Goal: Find specific page/section: Find specific page/section

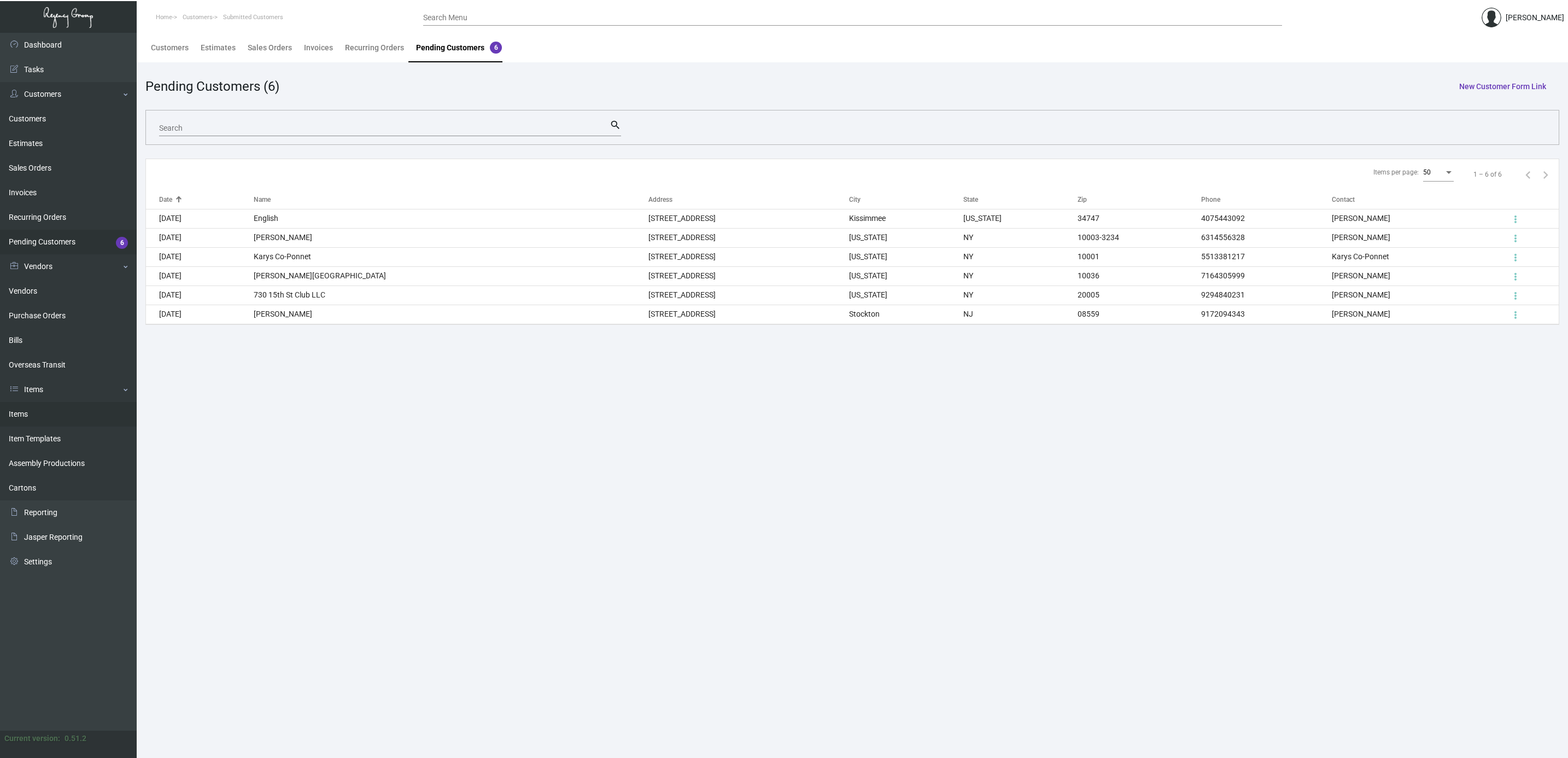
click at [36, 421] on link "Items" at bounding box center [69, 414] width 137 height 25
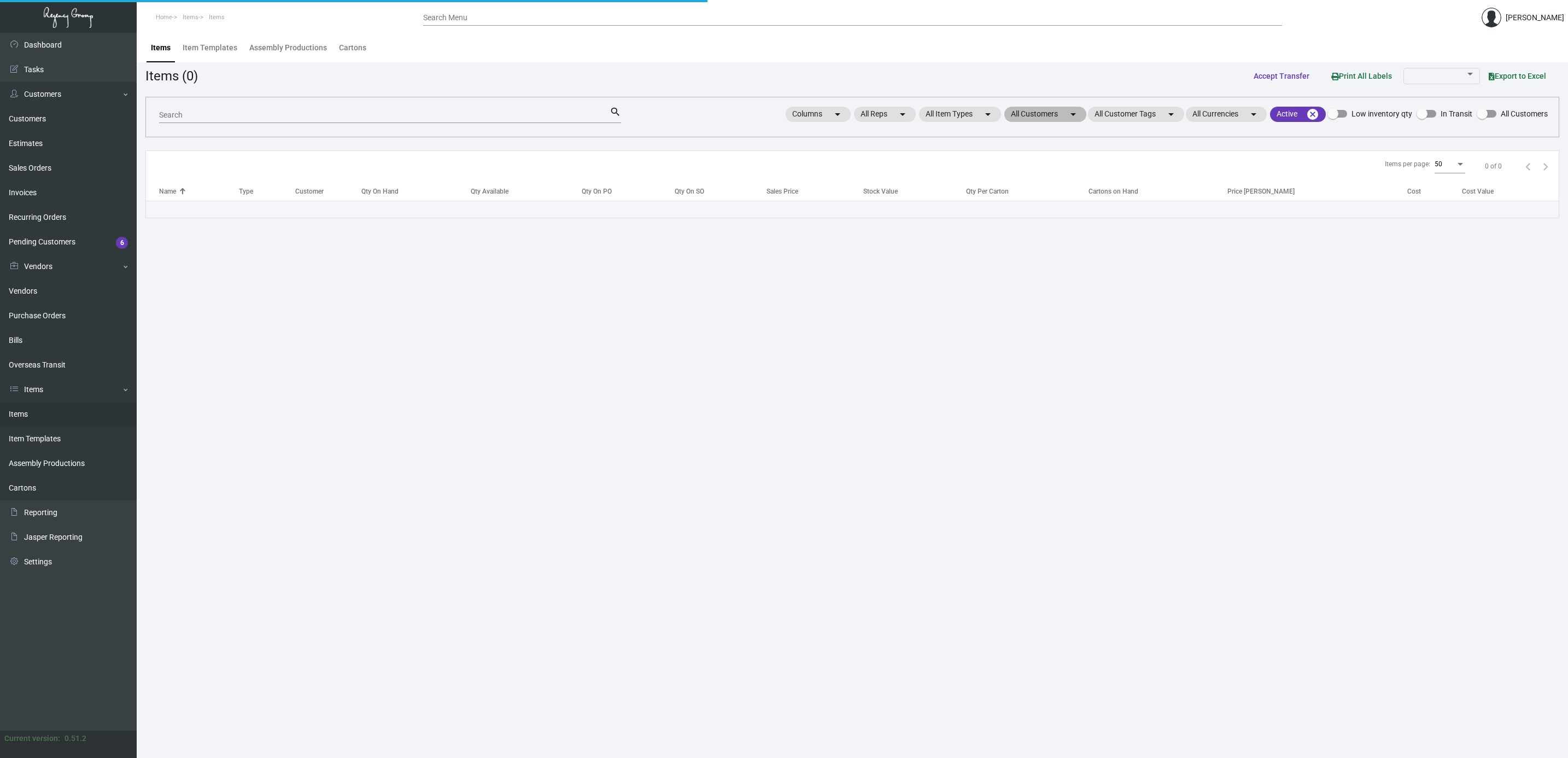
click at [1047, 119] on mat-chip "All Customers arrow_drop_down" at bounding box center [1045, 114] width 82 height 15
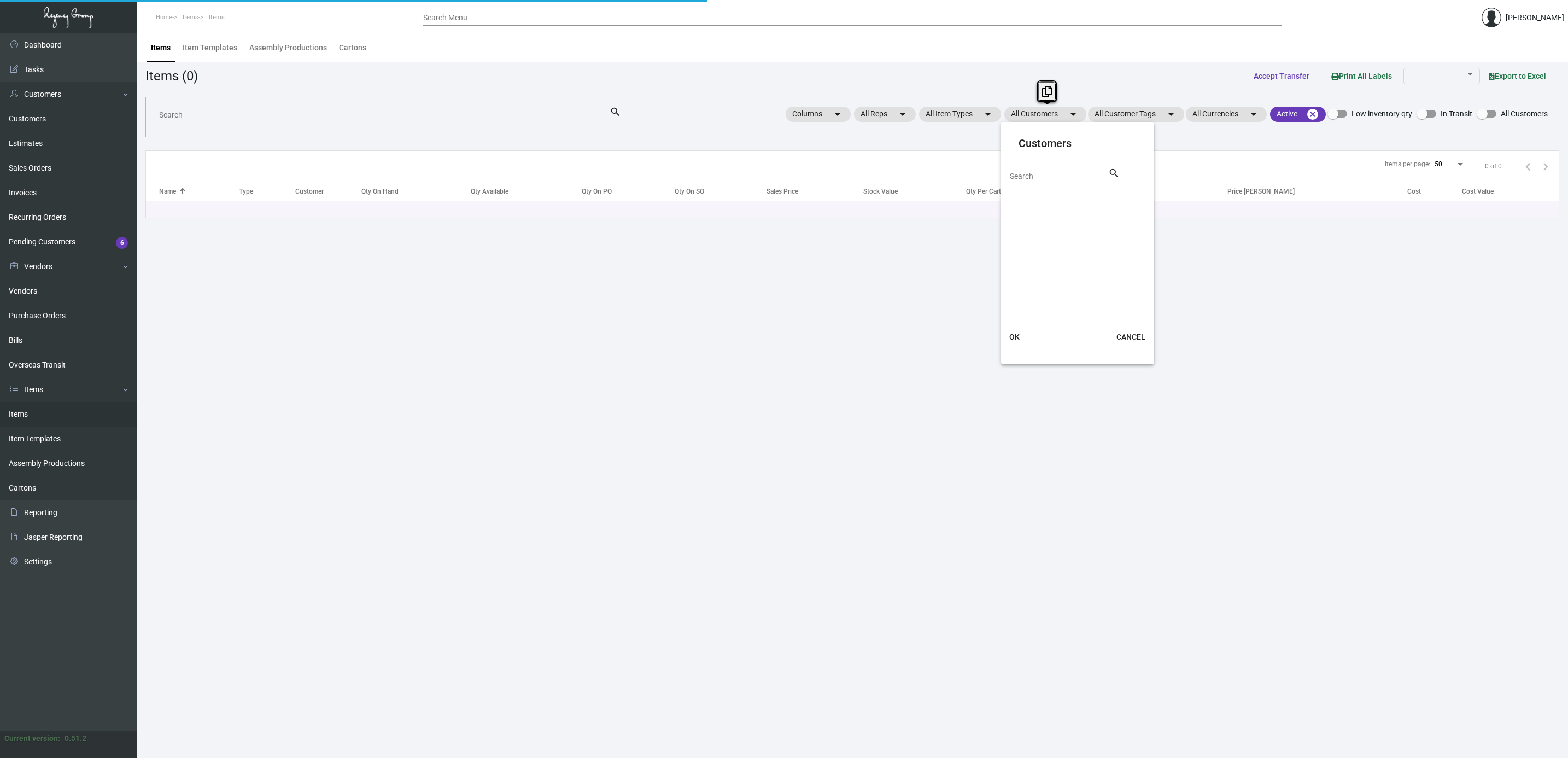
drag, startPoint x: 1047, startPoint y: 119, endPoint x: 1040, endPoint y: 170, distance: 51.5
click at [1040, 170] on div "Search" at bounding box center [1058, 176] width 98 height 17
type input "f"
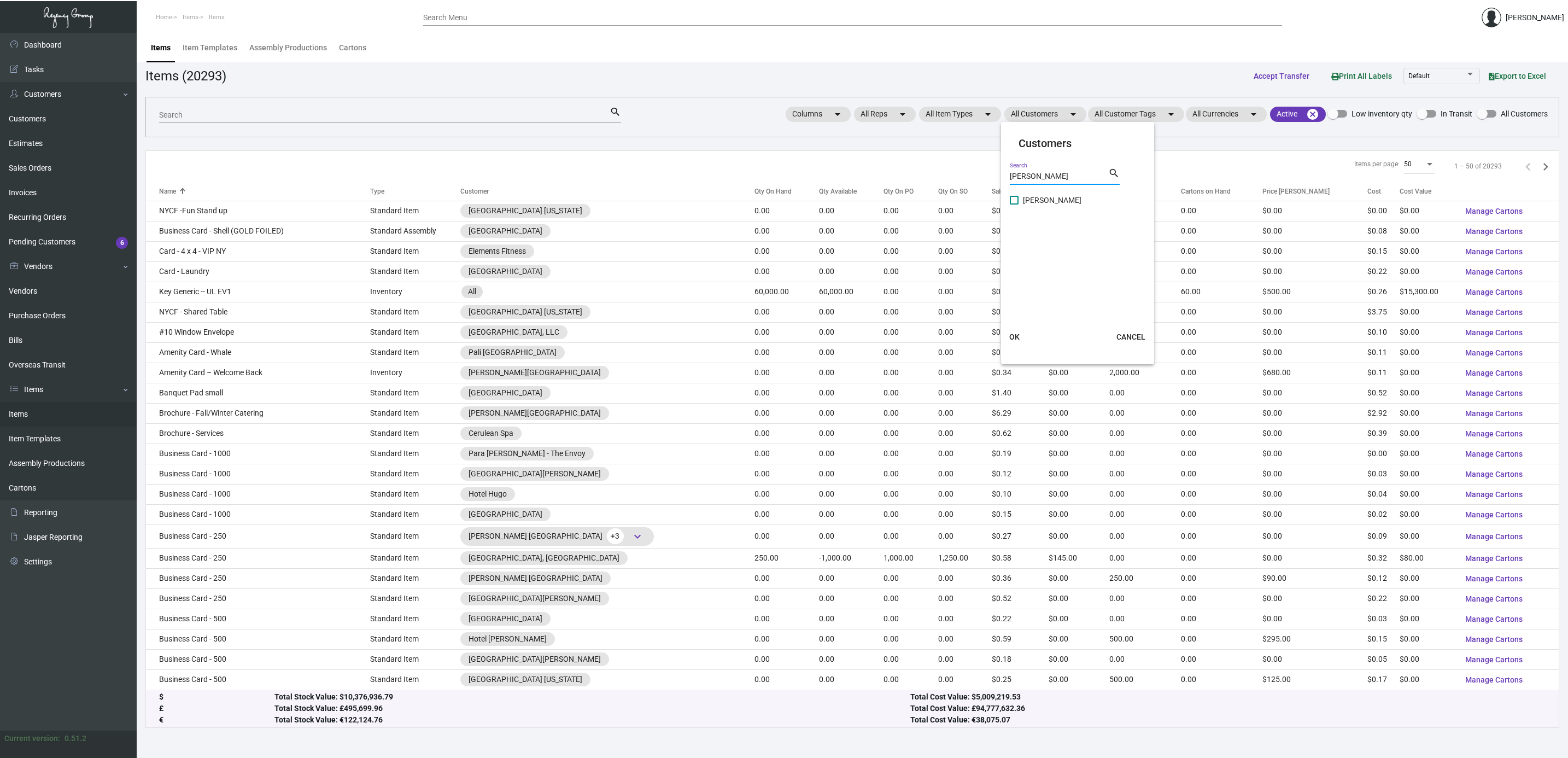
type input "[PERSON_NAME]"
click at [1055, 200] on span "[PERSON_NAME]" at bounding box center [1052, 200] width 58 height 13
click at [1014, 205] on input "[PERSON_NAME]" at bounding box center [1014, 205] width 1 height 1
checkbox input "true"
click at [1016, 329] on button "OK" at bounding box center [1014, 337] width 35 height 20
